Goal: Information Seeking & Learning: Learn about a topic

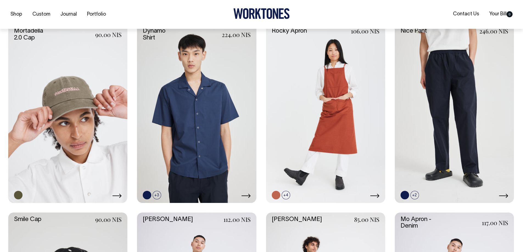
scroll to position [522, 0]
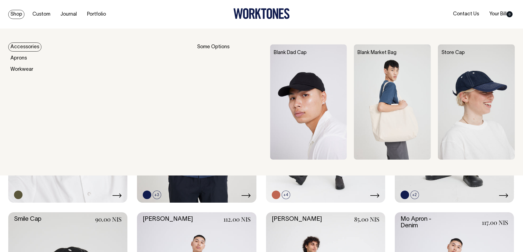
click at [12, 15] on link "Shop" at bounding box center [16, 14] width 16 height 9
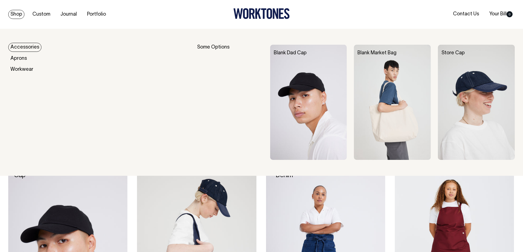
click at [27, 50] on link "Accessories" at bounding box center [24, 47] width 33 height 9
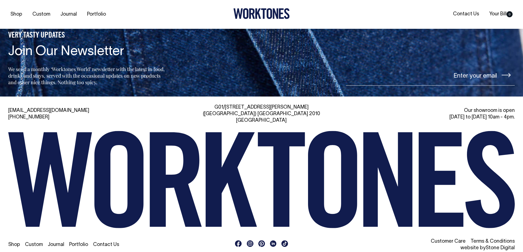
scroll to position [956, 0]
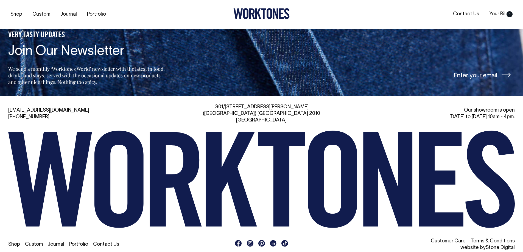
click at [108, 242] on li "Contact Us" at bounding box center [106, 245] width 26 height 7
click at [107, 242] on link "Contact Us" at bounding box center [106, 244] width 26 height 5
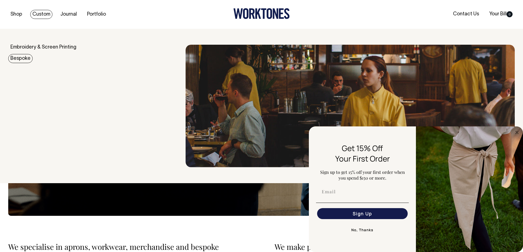
click at [18, 61] on link "Bespoke" at bounding box center [20, 58] width 24 height 9
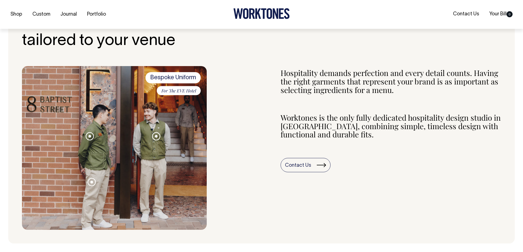
scroll to position [192, 0]
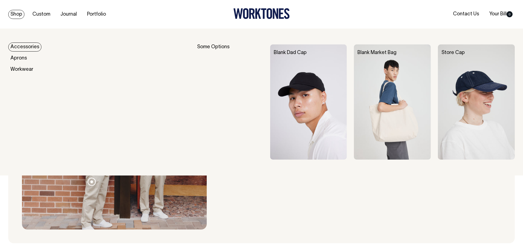
click at [387, 56] on div "Blank Market Bag" at bounding box center [396, 52] width 84 height 17
click at [392, 87] on img at bounding box center [392, 101] width 77 height 115
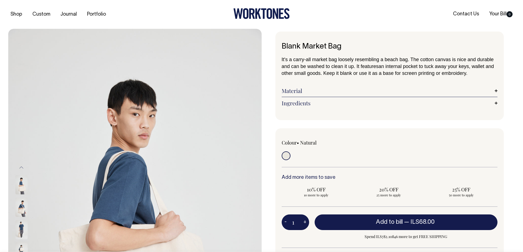
click at [289, 91] on link "Material" at bounding box center [390, 91] width 216 height 7
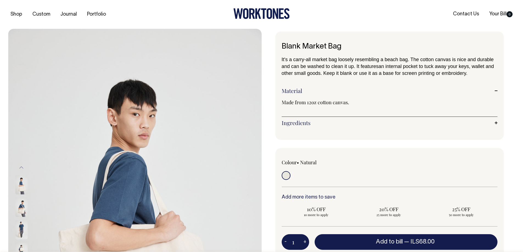
click at [292, 123] on link "Ingredients" at bounding box center [390, 123] width 216 height 7
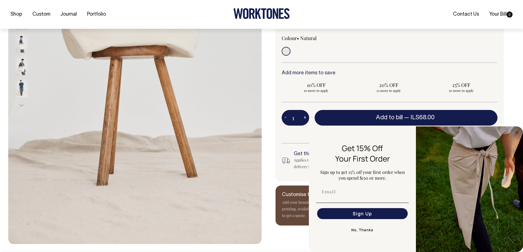
scroll to position [165, 0]
click at [513, 113] on div "Blank Market Bag It's a carry-all market bag loosely resembling a beach bag. Th…" at bounding box center [388, 46] width 253 height 359
click at [516, 134] on circle "Close dialog" at bounding box center [517, 132] width 6 height 6
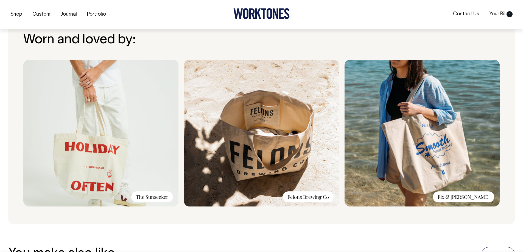
scroll to position [412, 0]
click at [439, 161] on img at bounding box center [421, 133] width 155 height 147
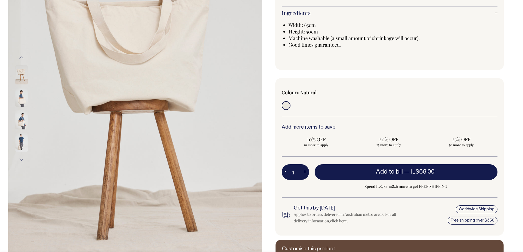
scroll to position [110, 0]
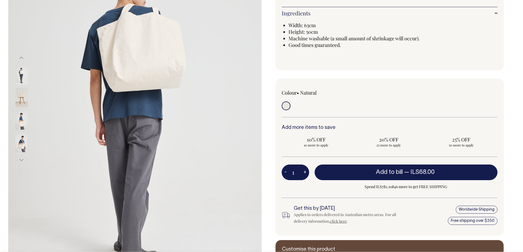
click at [26, 121] on img at bounding box center [21, 120] width 12 height 19
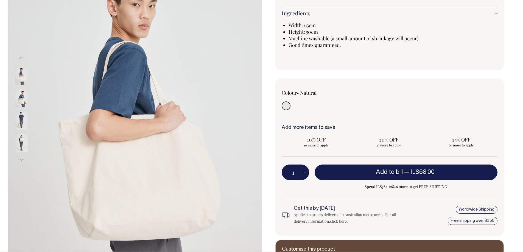
click at [21, 79] on div at bounding box center [28, 131] width 27 height 315
click at [20, 96] on img at bounding box center [21, 97] width 12 height 19
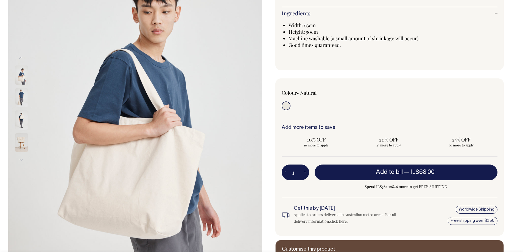
click at [23, 100] on img at bounding box center [21, 97] width 12 height 19
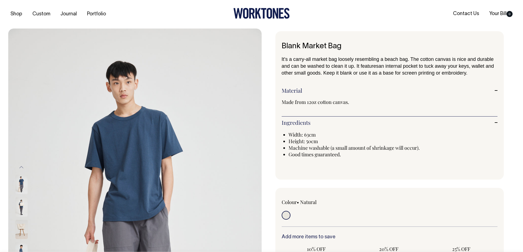
scroll to position [0, 0]
drag, startPoint x: 341, startPoint y: 47, endPoint x: 303, endPoint y: 48, distance: 37.4
click at [303, 48] on h1 "Blank Market Bag" at bounding box center [390, 47] width 216 height 9
copy h1 "Market Bag"
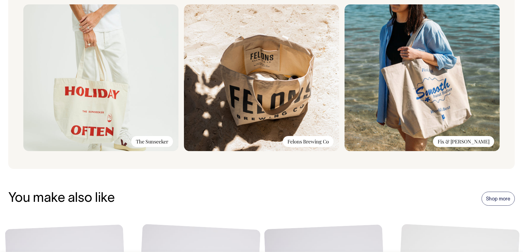
scroll to position [467, 0]
click at [241, 106] on img at bounding box center [261, 78] width 155 height 147
click at [251, 95] on img at bounding box center [261, 78] width 155 height 147
